Goal: Task Accomplishment & Management: Manage account settings

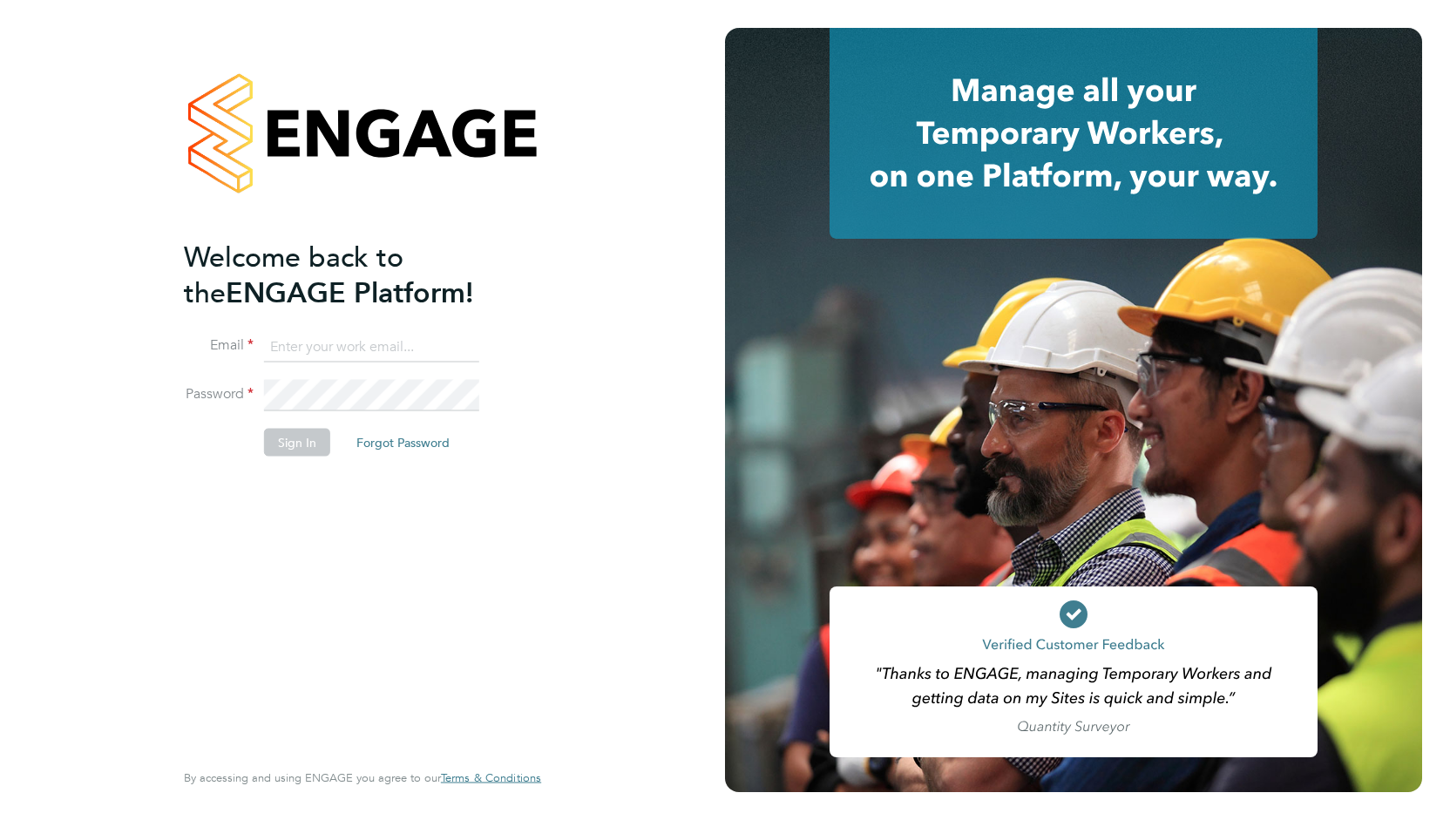
type input "ben.densham@jss-search.com"
click at [304, 446] on button "Sign In" at bounding box center [297, 442] width 66 height 28
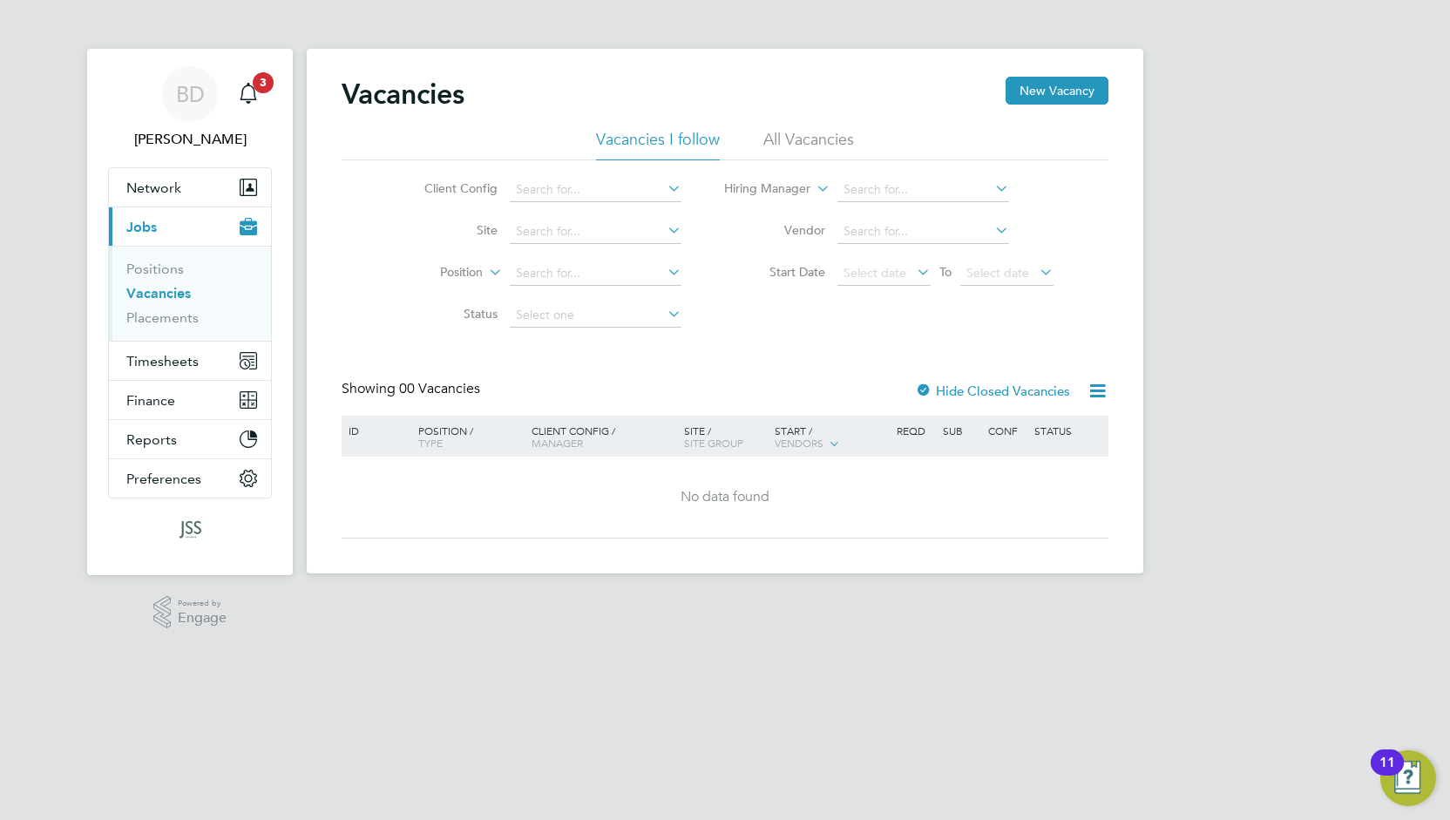
drag, startPoint x: 1420, startPoint y: 2, endPoint x: 1110, endPoint y: 18, distance: 310.6
click at [1110, 18] on app-barbie "Vacancies New Vacancy Vacancies I follow All Vacancies Client Config Site Posit…" at bounding box center [725, 286] width 836 height 573
click at [213, 358] on button "Timesheets" at bounding box center [190, 360] width 162 height 38
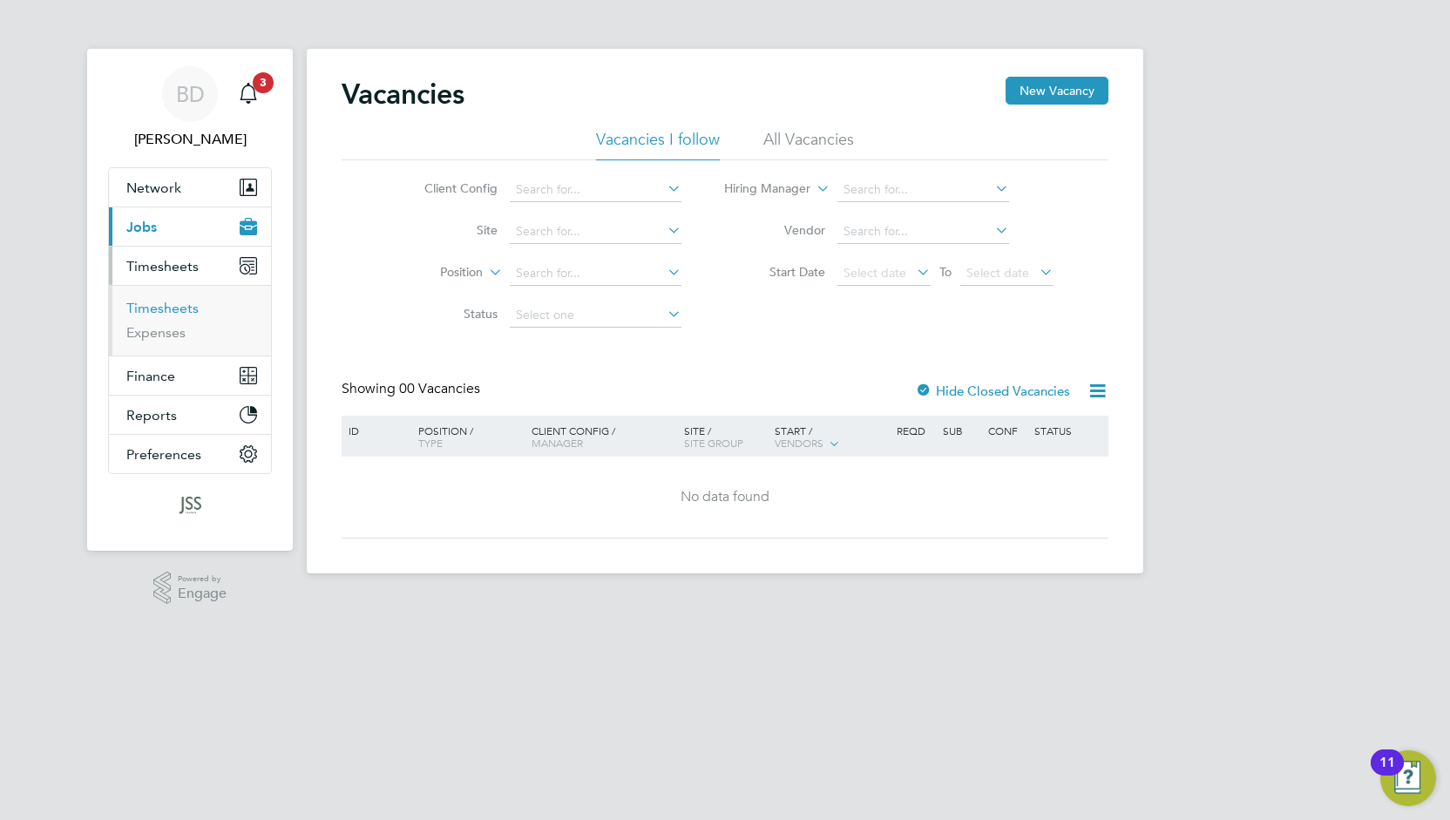
click at [191, 306] on link "Timesheets" at bounding box center [162, 308] width 72 height 17
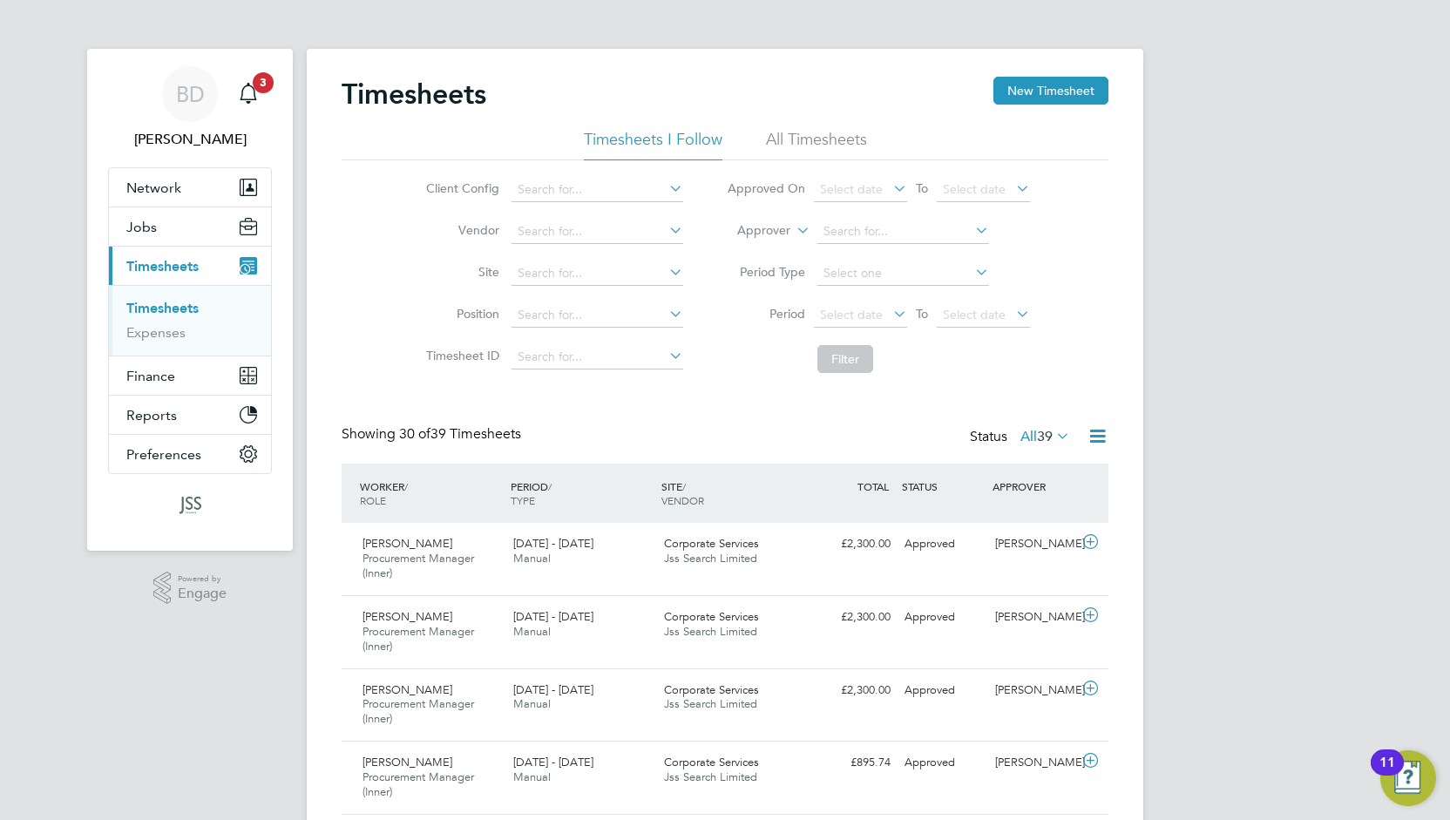
click at [1037, 438] on span "39" at bounding box center [1045, 436] width 16 height 17
click at [851, 443] on div "Showing 30 of 39 Timesheets Status All 39" at bounding box center [724, 444] width 767 height 38
click at [857, 557] on div "£2,300.00 Approved" at bounding box center [852, 544] width 91 height 29
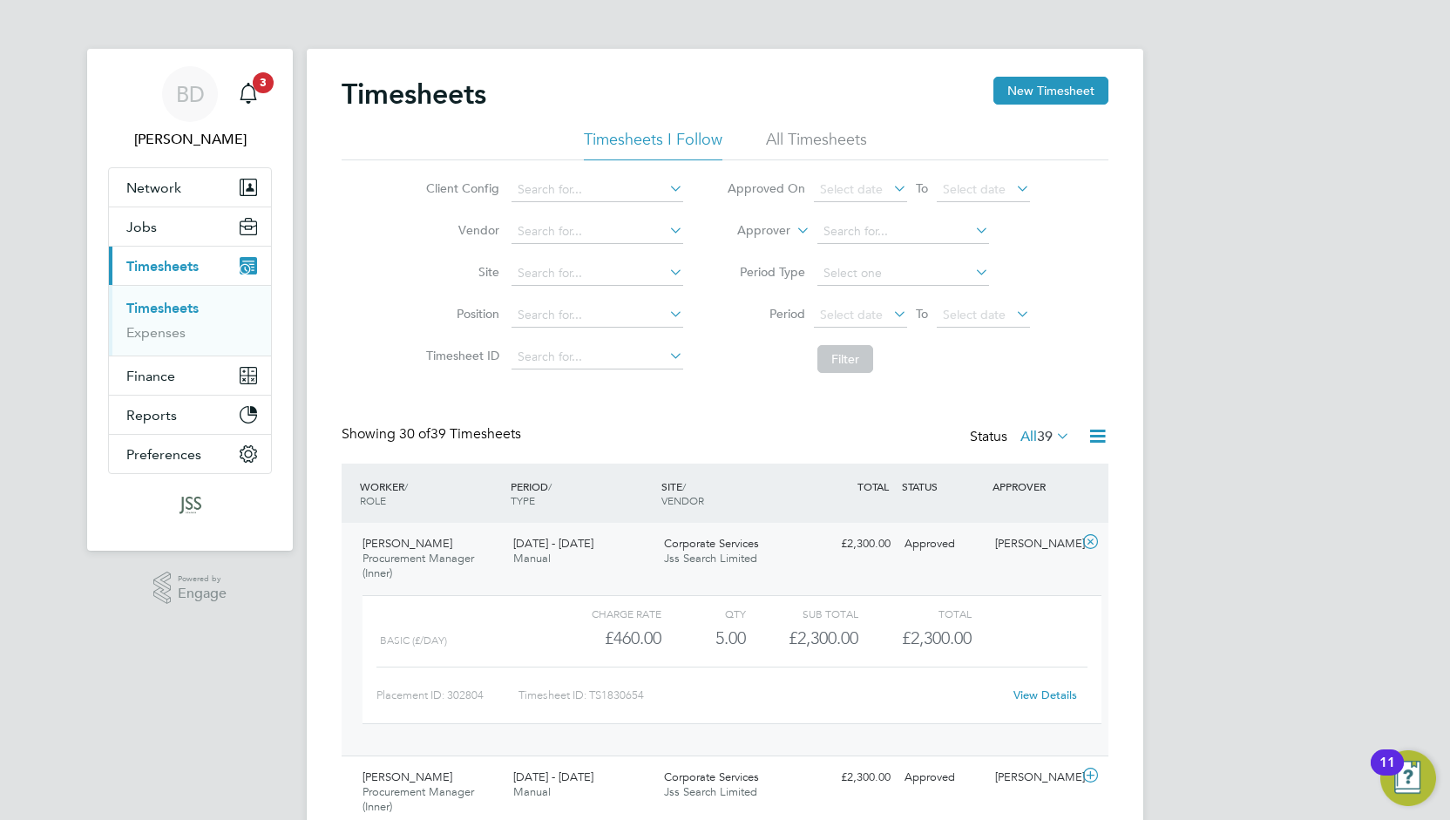
click at [1053, 703] on div "View Details" at bounding box center [1044, 695] width 85 height 28
click at [1052, 691] on link "View Details" at bounding box center [1045, 694] width 64 height 15
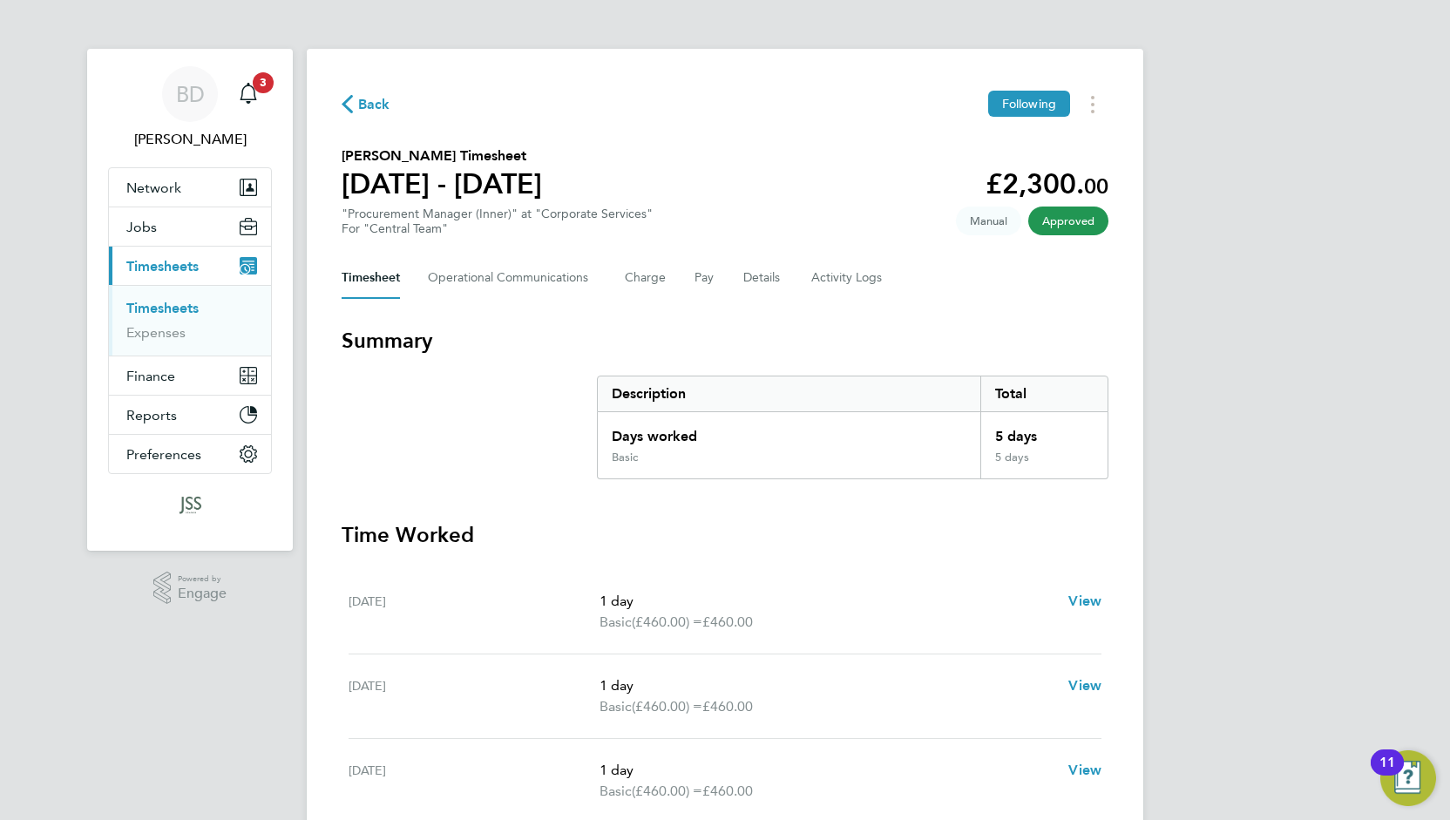
click at [1090, 125] on div "Back Following Franck Lepelletier's Timesheet 22 - 28 Sept 2025 £2,300. 00 "Pro…" at bounding box center [725, 647] width 836 height 1196
click at [1090, 118] on button "Timesheets Menu" at bounding box center [1092, 104] width 31 height 27
click at [1061, 161] on div "Download timesheet" at bounding box center [1003, 142] width 209 height 49
click at [1061, 156] on link "Download timesheet" at bounding box center [1003, 142] width 209 height 35
